Goal: Task Accomplishment & Management: Manage account settings

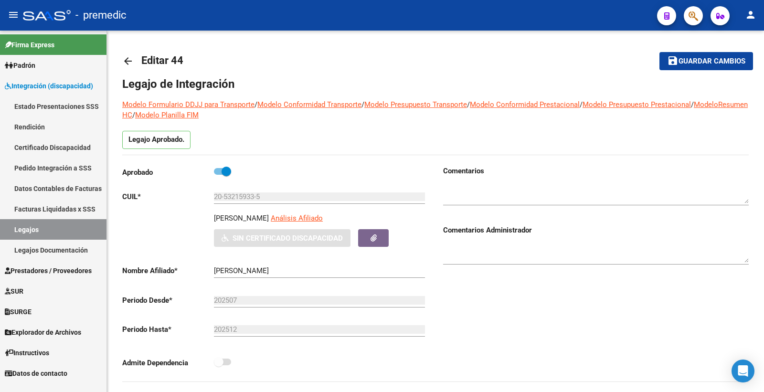
click at [64, 230] on link "Legajos" at bounding box center [53, 229] width 106 height 21
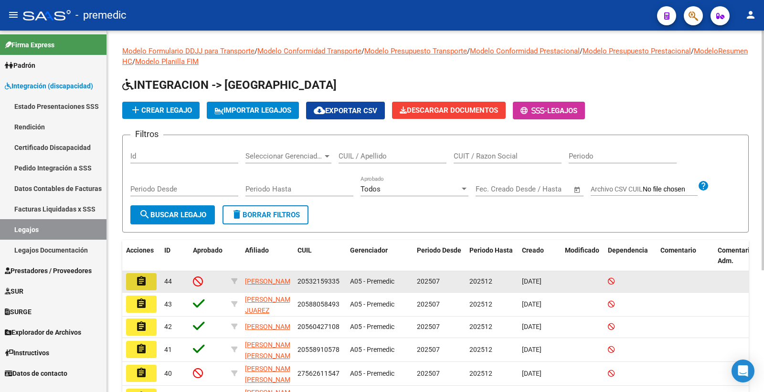
click at [156, 284] on button "assignment" at bounding box center [141, 281] width 31 height 17
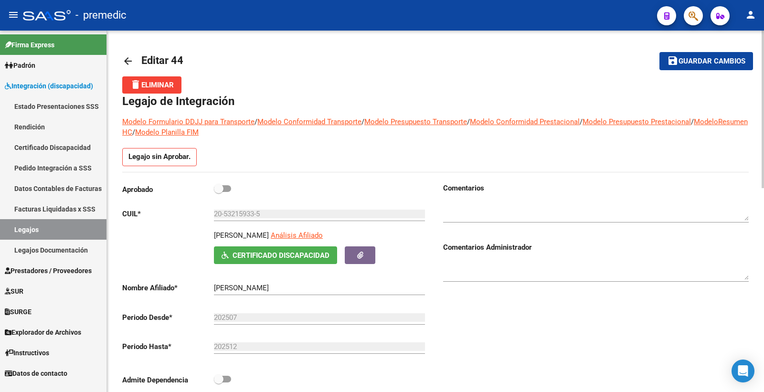
click at [227, 185] on span at bounding box center [222, 188] width 17 height 7
click at [219, 192] on input "checkbox" at bounding box center [218, 192] width 0 height 0
checkbox input "true"
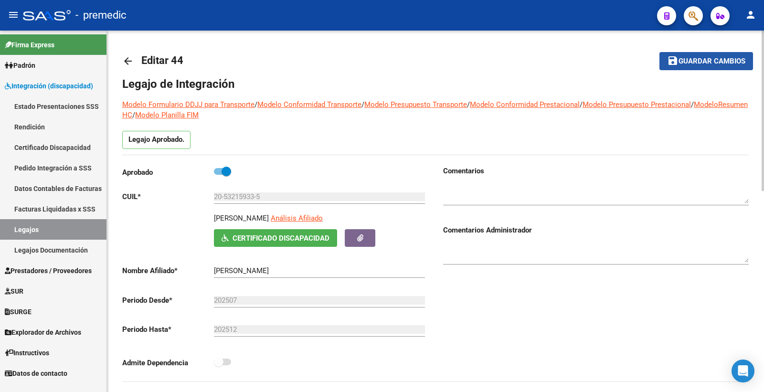
click at [709, 67] on button "save Guardar cambios" at bounding box center [706, 61] width 94 height 18
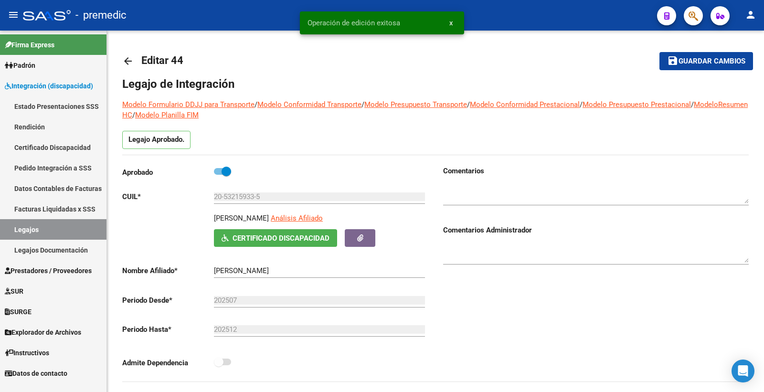
click at [21, 227] on link "Legajos" at bounding box center [53, 229] width 106 height 21
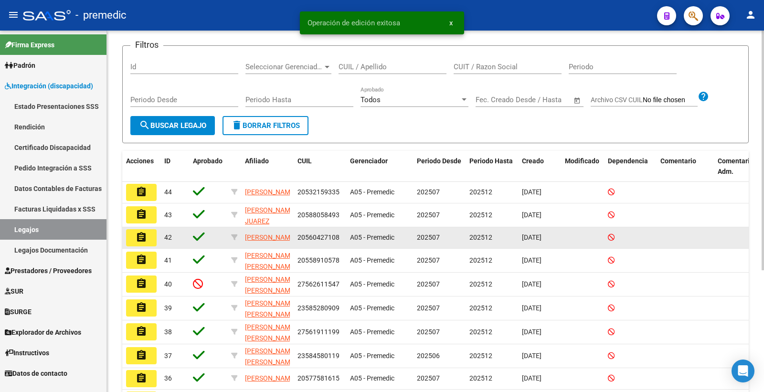
scroll to position [106, 0]
